Goal: Task Accomplishment & Management: Use online tool/utility

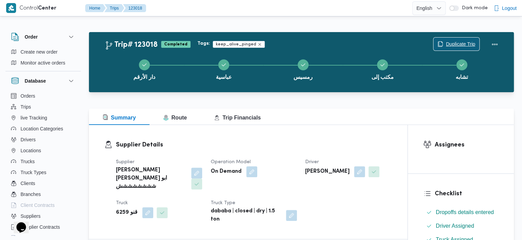
click at [458, 45] on span "Duplicate Trip" at bounding box center [459, 44] width 29 height 8
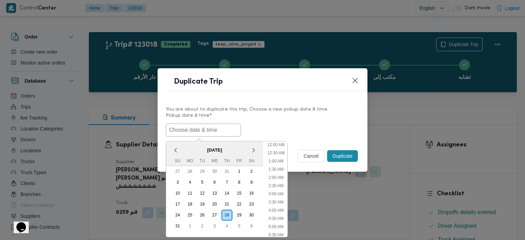
click at [219, 127] on input "text" at bounding box center [203, 130] width 75 height 13
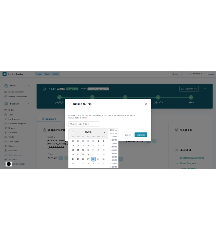
scroll to position [145, 0]
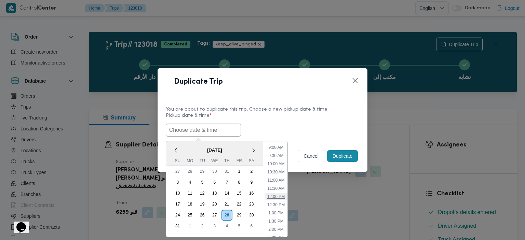
click at [280, 197] on li "12:00 PM" at bounding box center [276, 196] width 23 height 7
type input "28/08/2025 12:00PM"
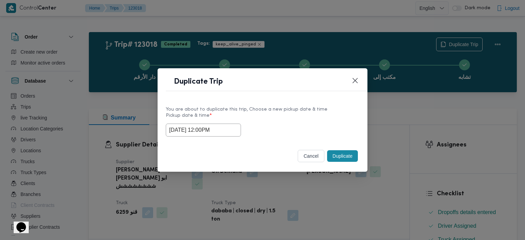
click at [345, 153] on button "Duplicate" at bounding box center [342, 156] width 31 height 12
